Goal: Information Seeking & Learning: Learn about a topic

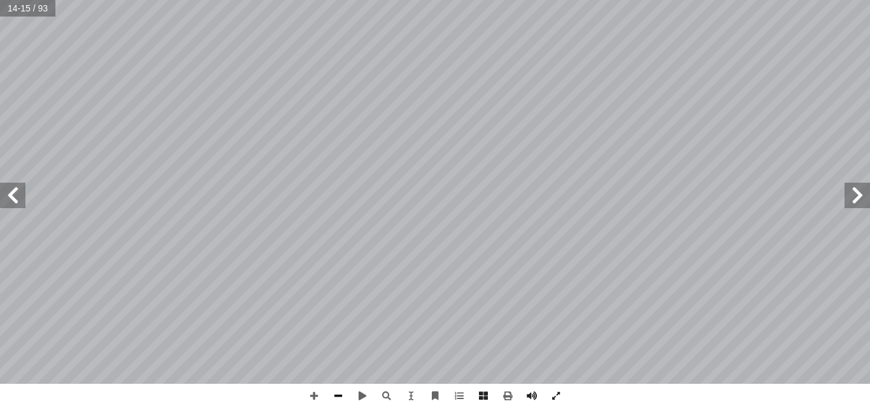
click at [334, 395] on span at bounding box center [338, 396] width 24 height 24
click at [313, 400] on span at bounding box center [314, 396] width 24 height 24
click at [855, 187] on span at bounding box center [856, 195] width 25 height 25
click at [314, 390] on span at bounding box center [314, 396] width 24 height 24
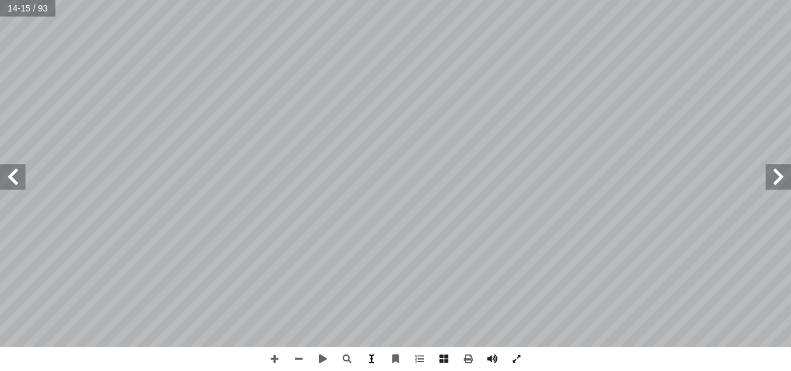
click at [369, 360] on span at bounding box center [371, 359] width 24 height 24
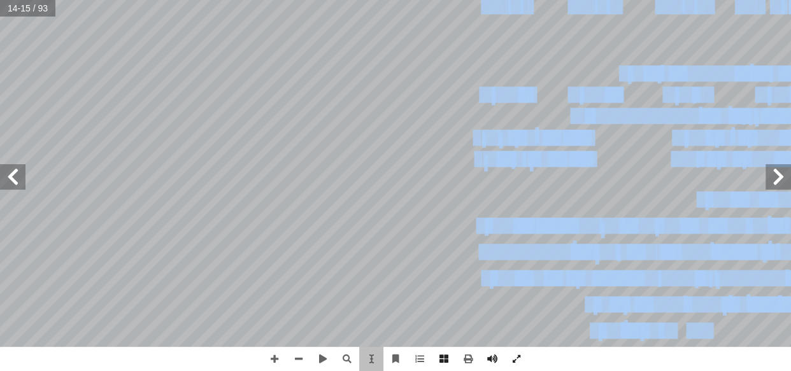
drag, startPoint x: 739, startPoint y: 347, endPoint x: 680, endPoint y: 338, distance: 60.0
click at [680, 338] on div "١٠ نفسي: ُ ختبر أ ا تي: أ ا حيحة فيما ي ّ لص � جابة إ ل� � ئرة حول رمز � ضع د أ…" at bounding box center [395, 185] width 791 height 371
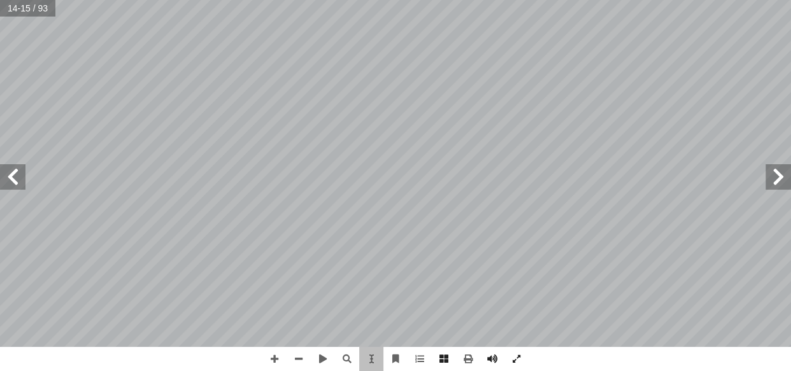
click at [769, 263] on div "١٠ نفسي: ُ ختبر أ ا تي: أ ا حيحة فيما ي ّ لص � جابة إ ل� � ئرة حول رمز � ضع د أ…" at bounding box center [636, 174] width 483 height 624
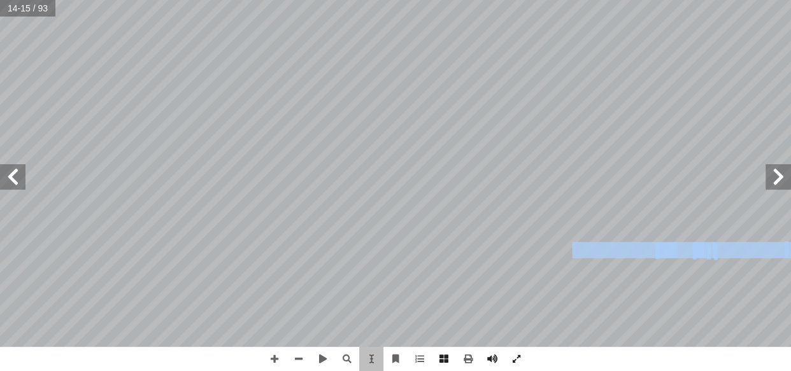
drag, startPoint x: 783, startPoint y: 255, endPoint x: 574, endPoint y: 252, distance: 208.9
click at [574, 252] on div "١٠ نفسي: ُ ختبر أ ا تي: أ ا حيحة فيما ي ّ لص � جابة إ ل� � ئرة حول رمز � ضع د أ…" at bounding box center [636, 174] width 483 height 624
copy div "عبر عن المواقف العربي ُ ة عربية، ت ّ ي ِ و َ د ْ ح َ مثلة على تجارب و ٔ"
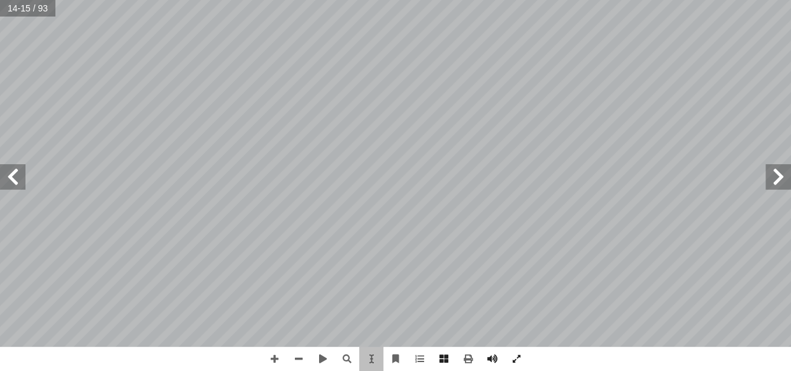
click at [545, 241] on div "١٠ نفسي: ُ ختبر أ ا تي: أ ا حيحة فيما ي ّ لص � جابة إ ل� � ئرة حول رمز � ضع د أ…" at bounding box center [636, 174] width 483 height 624
drag, startPoint x: 619, startPoint y: 162, endPoint x: 533, endPoint y: 182, distance: 88.2
click at [533, 182] on div "١٠ نفسي: ُ ختبر أ ا تي: أ ا حيحة فيما ي ّ لص � جابة إ ل� � ئرة حول رمز � ضع د أ…" at bounding box center [636, 174] width 483 height 624
drag, startPoint x: 533, startPoint y: 182, endPoint x: 429, endPoint y: 167, distance: 105.6
click at [429, 167] on div "١٠ نفسي: ُ ختبر أ ا تي: أ ا حيحة فيما ي ّ لص � جابة إ ل� � ئرة حول رمز � ضع د أ…" at bounding box center [636, 174] width 483 height 624
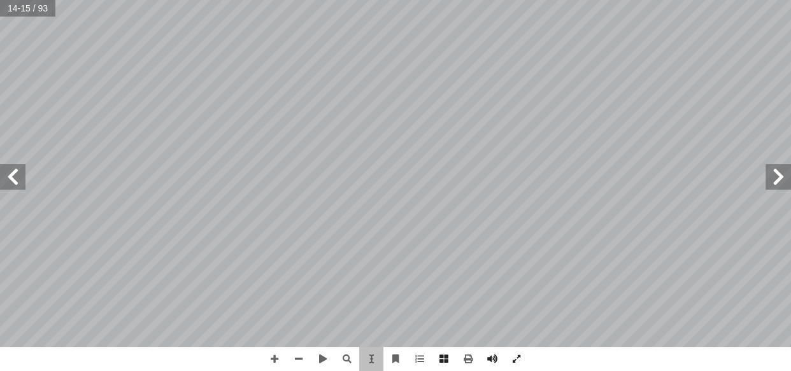
drag, startPoint x: 726, startPoint y: 241, endPoint x: 416, endPoint y: 287, distance: 313.5
click at [724, 241] on div "١٠ نفسي: ُ ختبر أ ا تي: أ ا حيحة فيما ي ّ لص � جابة إ ل� � ئرة حول رمز � ضع د أ…" at bounding box center [636, 174] width 483 height 624
click at [267, 349] on span at bounding box center [274, 359] width 24 height 24
click at [296, 363] on span at bounding box center [299, 359] width 24 height 24
click at [516, 355] on span at bounding box center [516, 359] width 24 height 24
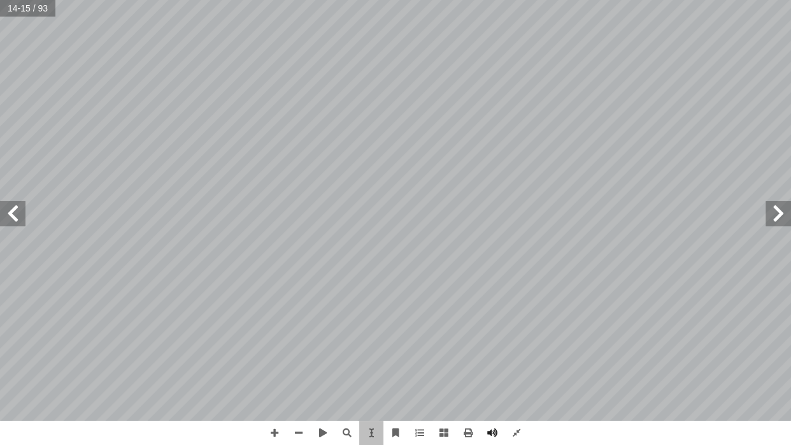
click at [687, 408] on div "١٠ نفسي: ُ ختبر أ ا تي: أ ا حيحة فيما ي ّ لص � جابة إ ل� � ئرة حول رمز � ضع د أ…" at bounding box center [688, 211] width 586 height 757
click at [364, 408] on span at bounding box center [371, 432] width 24 height 24
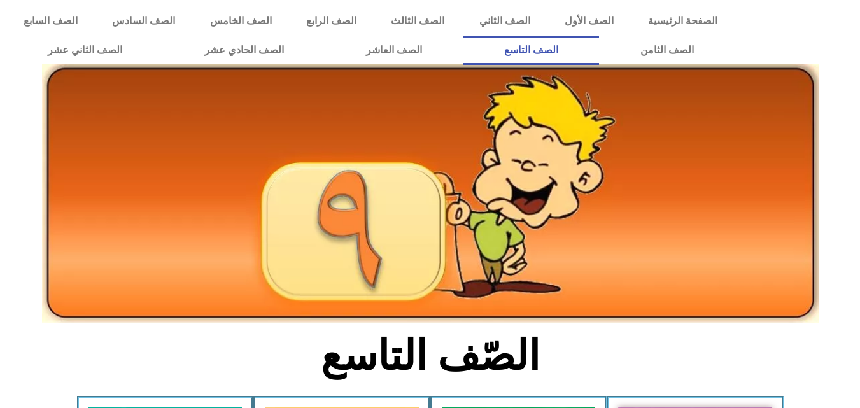
scroll to position [243, 0]
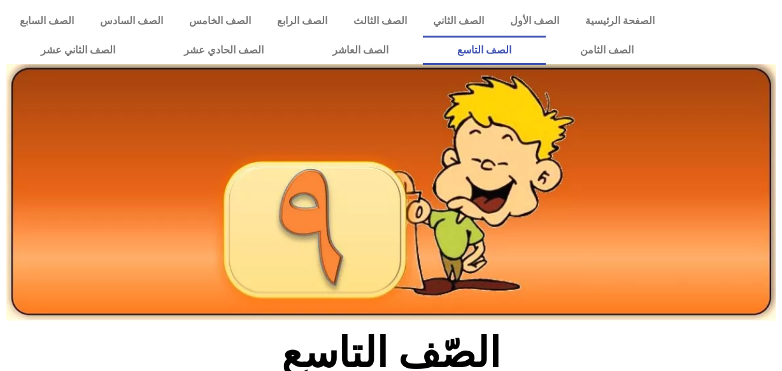
scroll to position [221, 0]
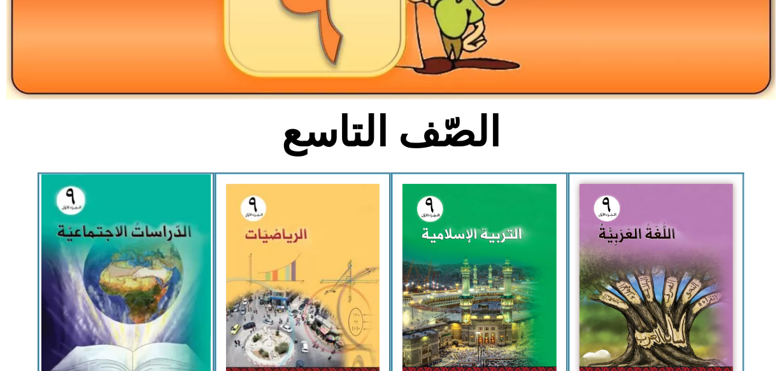
click at [182, 255] on img at bounding box center [125, 279] width 169 height 208
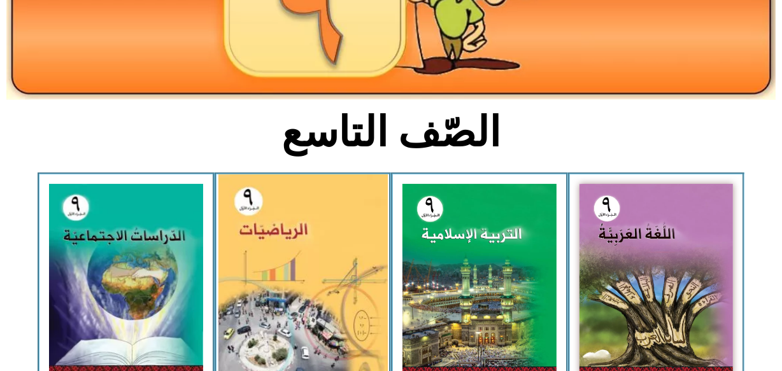
click at [329, 273] on img at bounding box center [302, 279] width 169 height 210
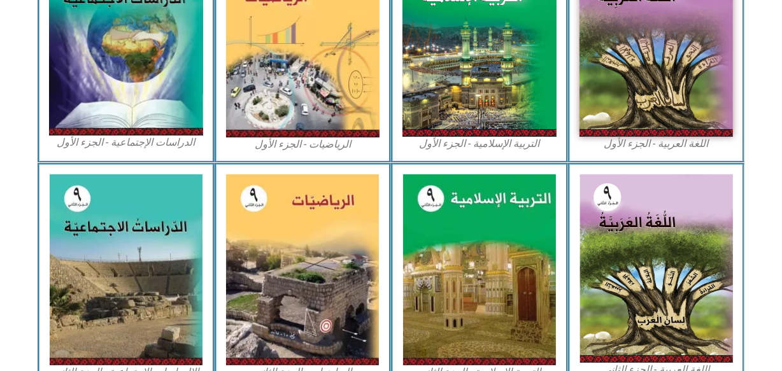
scroll to position [555, 0]
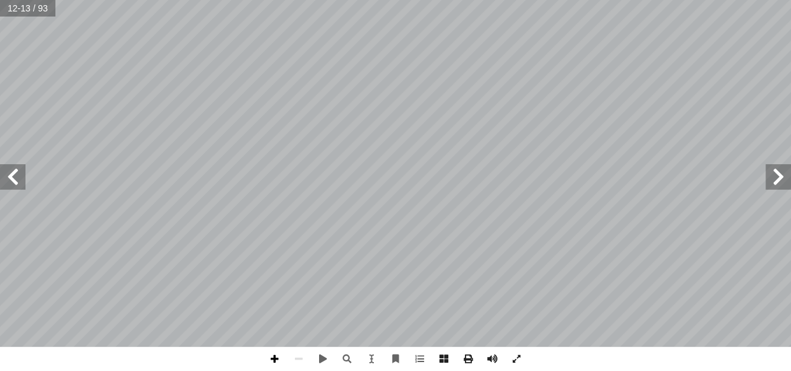
click at [274, 356] on span at bounding box center [274, 359] width 24 height 24
click at [272, 357] on span at bounding box center [274, 359] width 24 height 24
click at [278, 359] on span at bounding box center [274, 359] width 24 height 24
click at [480, 366] on div "14 الشــكل (9) رســم تخطيطــي للقنــاة نســان والغــدد الملحقــة بهــا إ ا الهض…" at bounding box center [395, 185] width 791 height 371
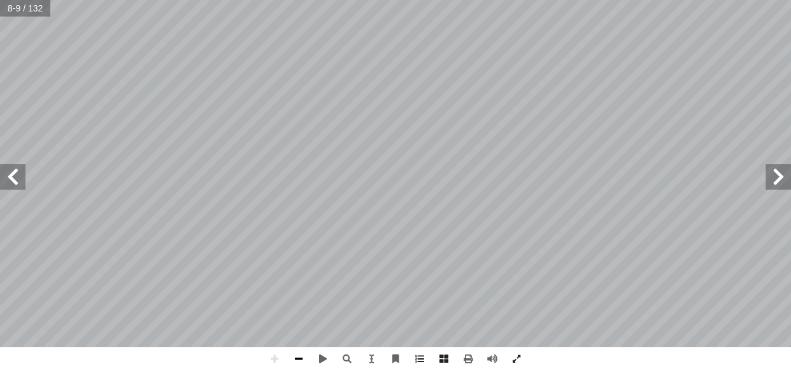
click at [296, 359] on span at bounding box center [299, 359] width 24 height 24
click at [268, 357] on span at bounding box center [274, 359] width 24 height 24
